Goal: Information Seeking & Learning: Learn about a topic

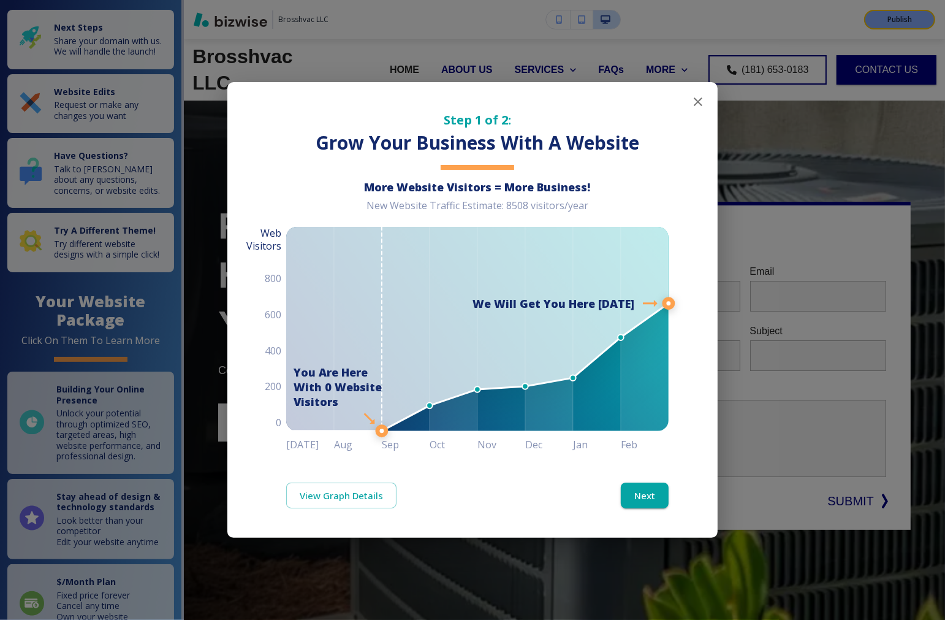
click at [688, 96] on icon "button" at bounding box center [698, 101] width 15 height 15
